Goal: Task Accomplishment & Management: Use online tool/utility

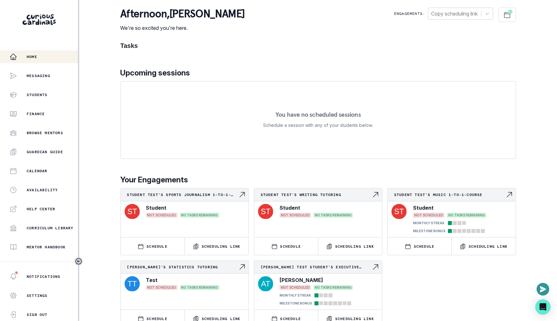
scroll to position [87, 0]
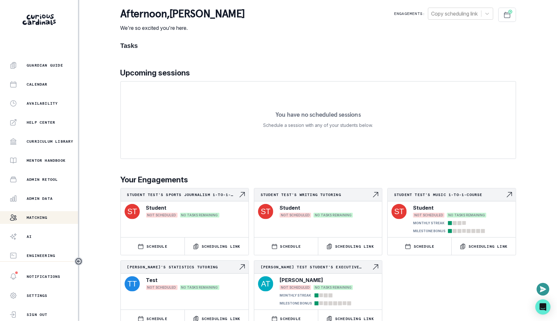
click at [47, 217] on p "Matching" at bounding box center [37, 217] width 21 height 5
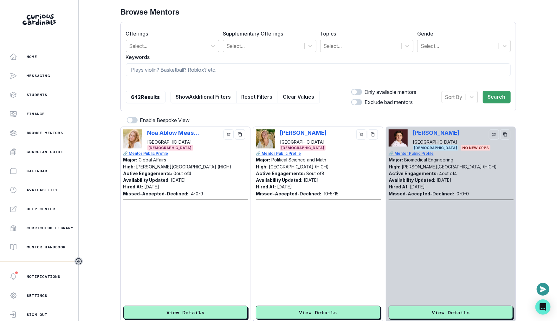
click at [355, 91] on span at bounding box center [354, 91] width 5 height 5
click at [351, 89] on input "checkbox" at bounding box center [351, 88] width 0 height 0
checkbox input "true"
click at [499, 94] on button "Search" at bounding box center [497, 97] width 28 height 13
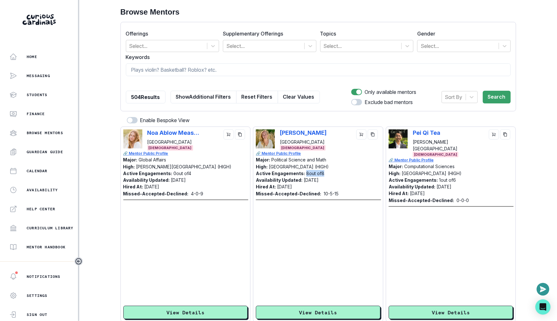
drag, startPoint x: 304, startPoint y: 173, endPoint x: 350, endPoint y: 173, distance: 46.6
click at [351, 173] on div "Active Engagements: 8 out of 8" at bounding box center [318, 173] width 125 height 7
click at [350, 173] on div "Active Engagements: 8 out of 8" at bounding box center [318, 173] width 125 height 7
drag, startPoint x: 305, startPoint y: 170, endPoint x: 335, endPoint y: 170, distance: 30.4
click at [335, 170] on div "Active Engagements: 8 out of 8" at bounding box center [318, 173] width 125 height 7
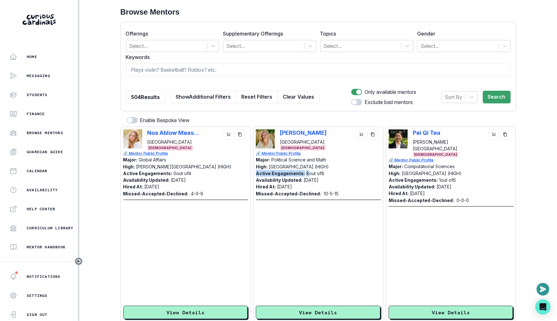
click at [335, 170] on div "Active Engagements: 8 out of 8" at bounding box center [318, 173] width 125 height 7
